Goal: Information Seeking & Learning: Learn about a topic

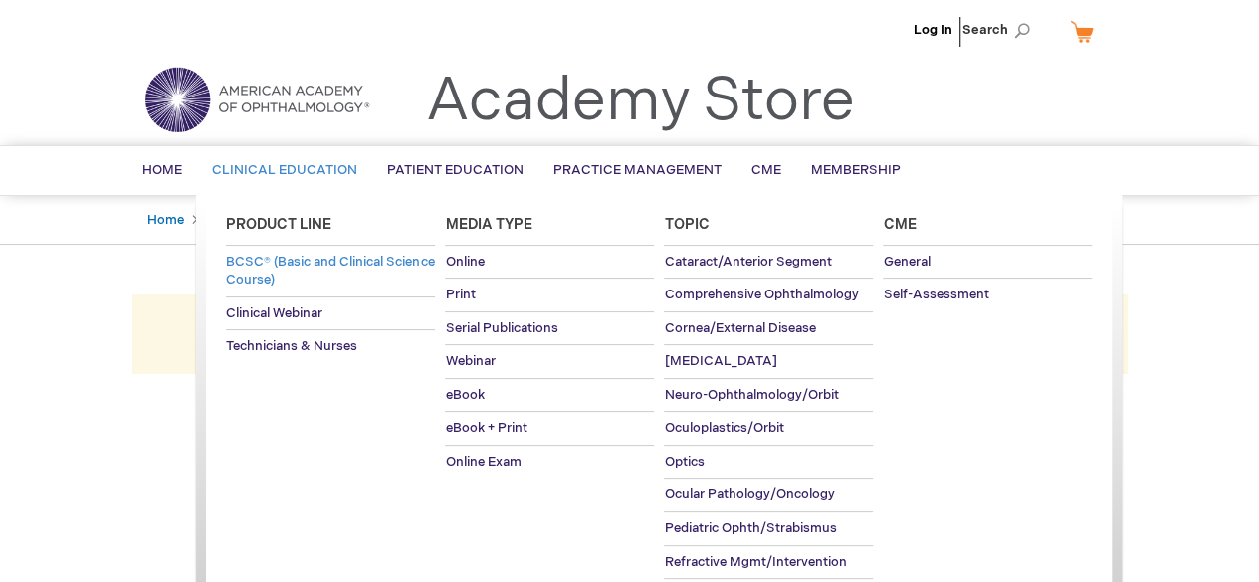
click at [400, 264] on link "BCSC® (Basic and Clinical Science Course)" at bounding box center [330, 271] width 209 height 51
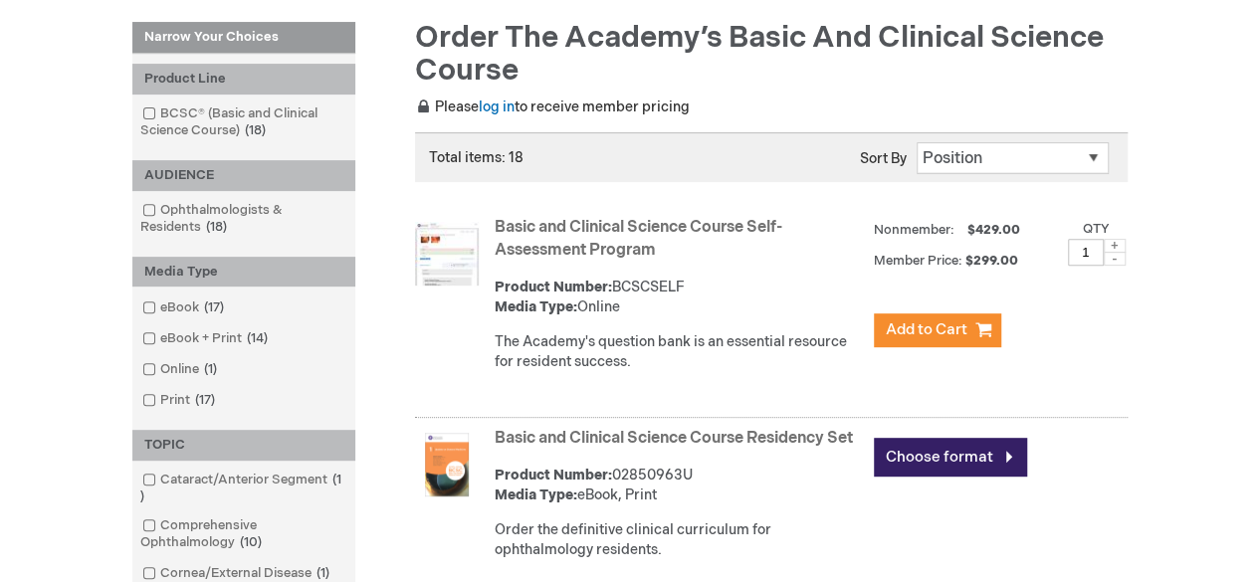
scroll to position [265, 0]
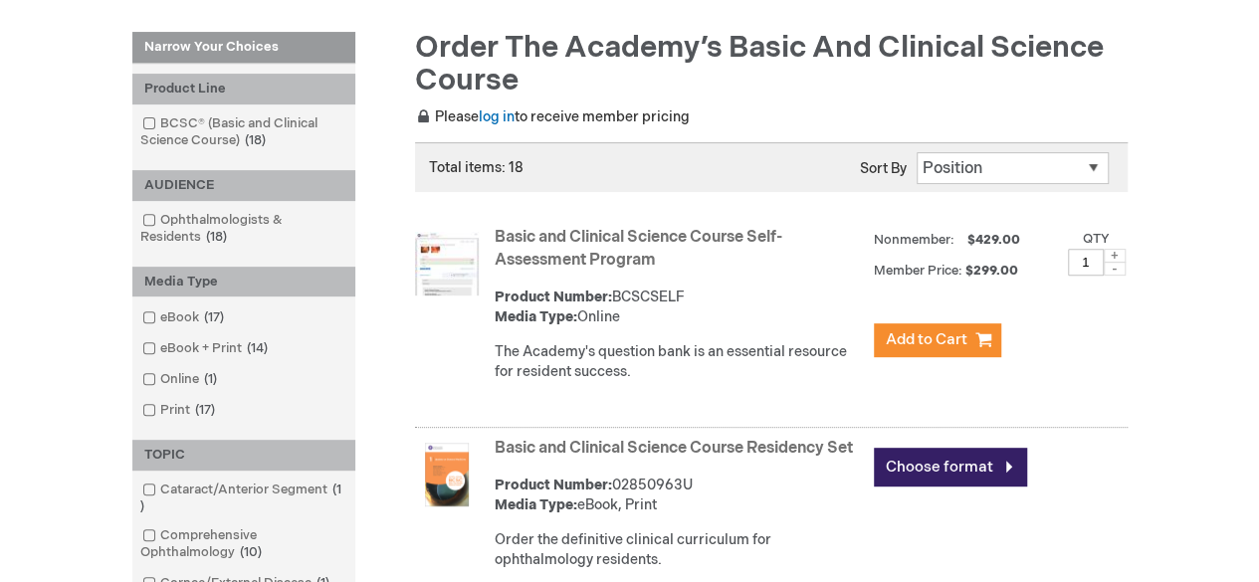
click at [1095, 164] on select "Position Product Name : A to Z Product Name : Z to A Price : Low to High Price …" at bounding box center [1013, 168] width 192 height 32
